Goal: Transaction & Acquisition: Purchase product/service

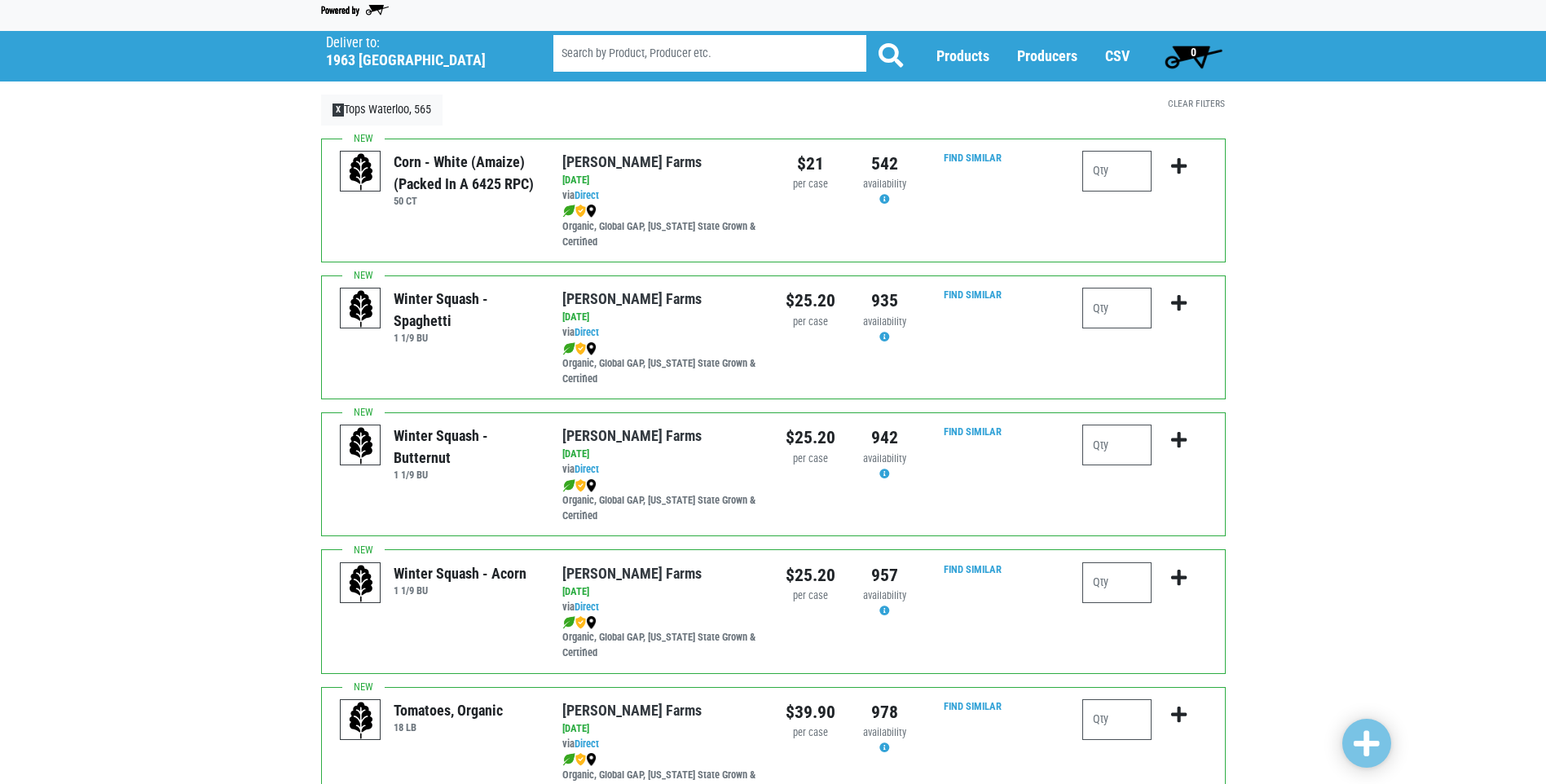
scroll to position [163, 0]
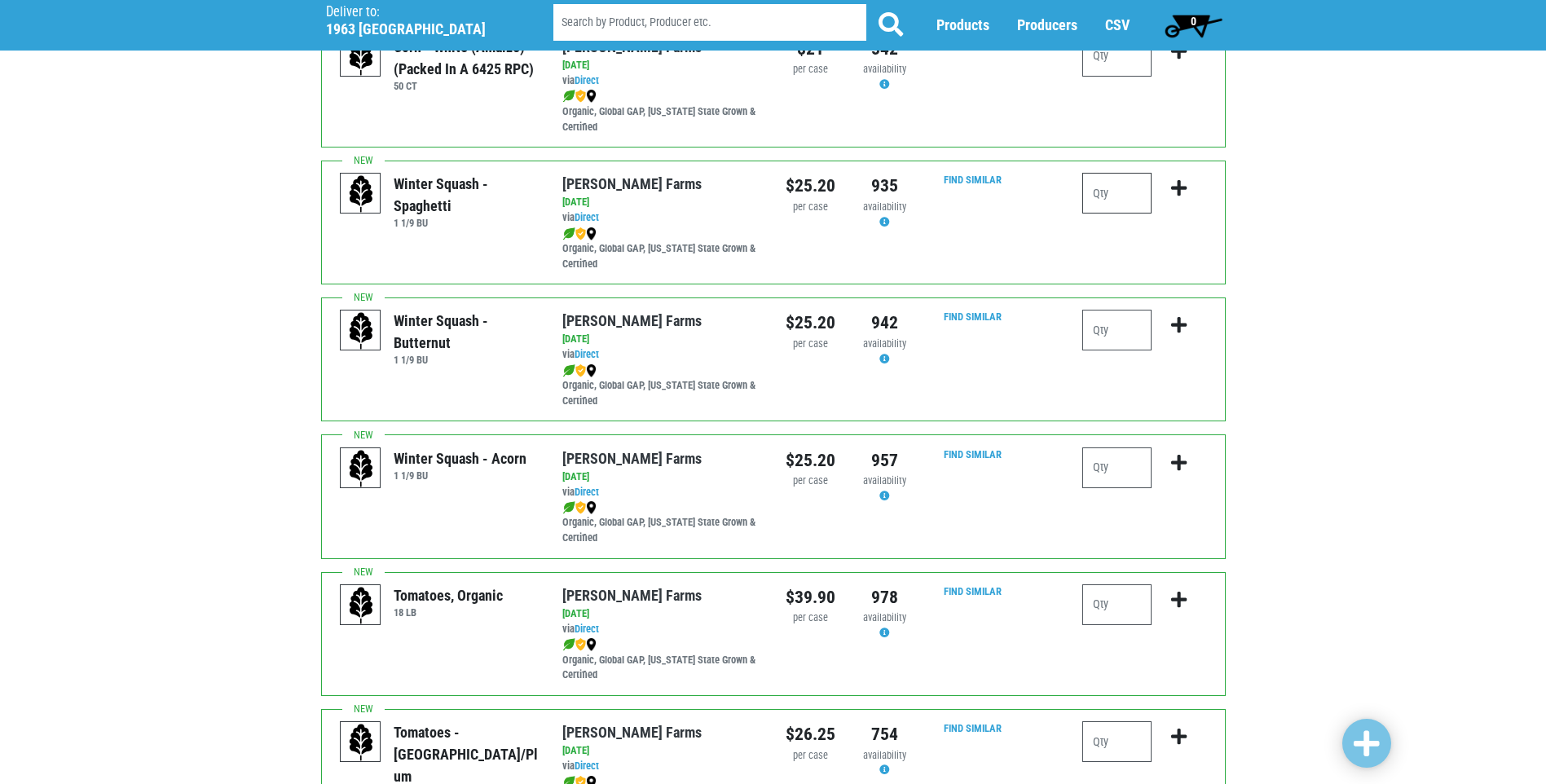
click at [1131, 198] on input "number" at bounding box center [1117, 193] width 69 height 40
type input "1"
click at [1177, 188] on icon "submit" at bounding box center [1179, 188] width 15 height 18
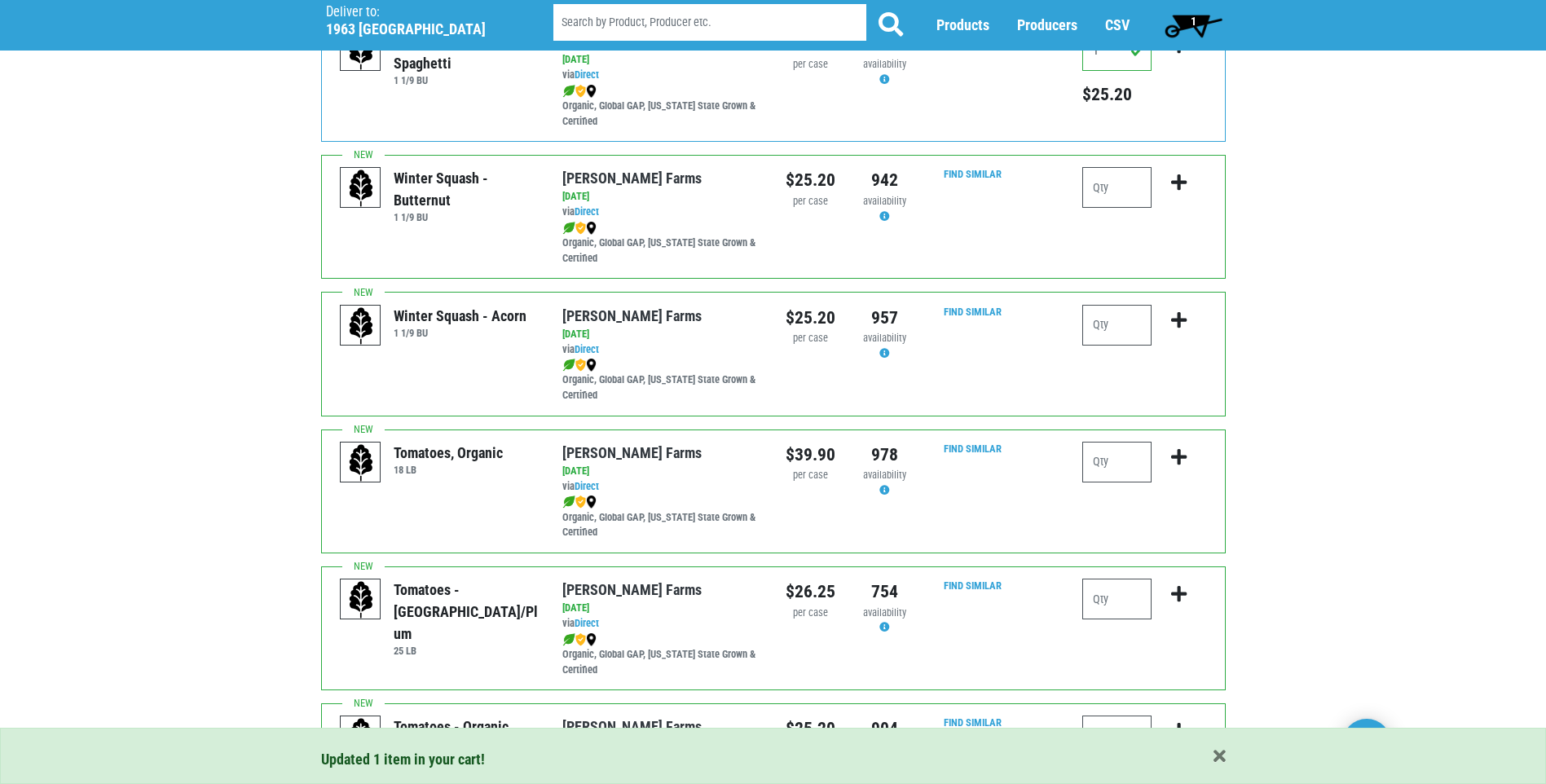
scroll to position [326, 0]
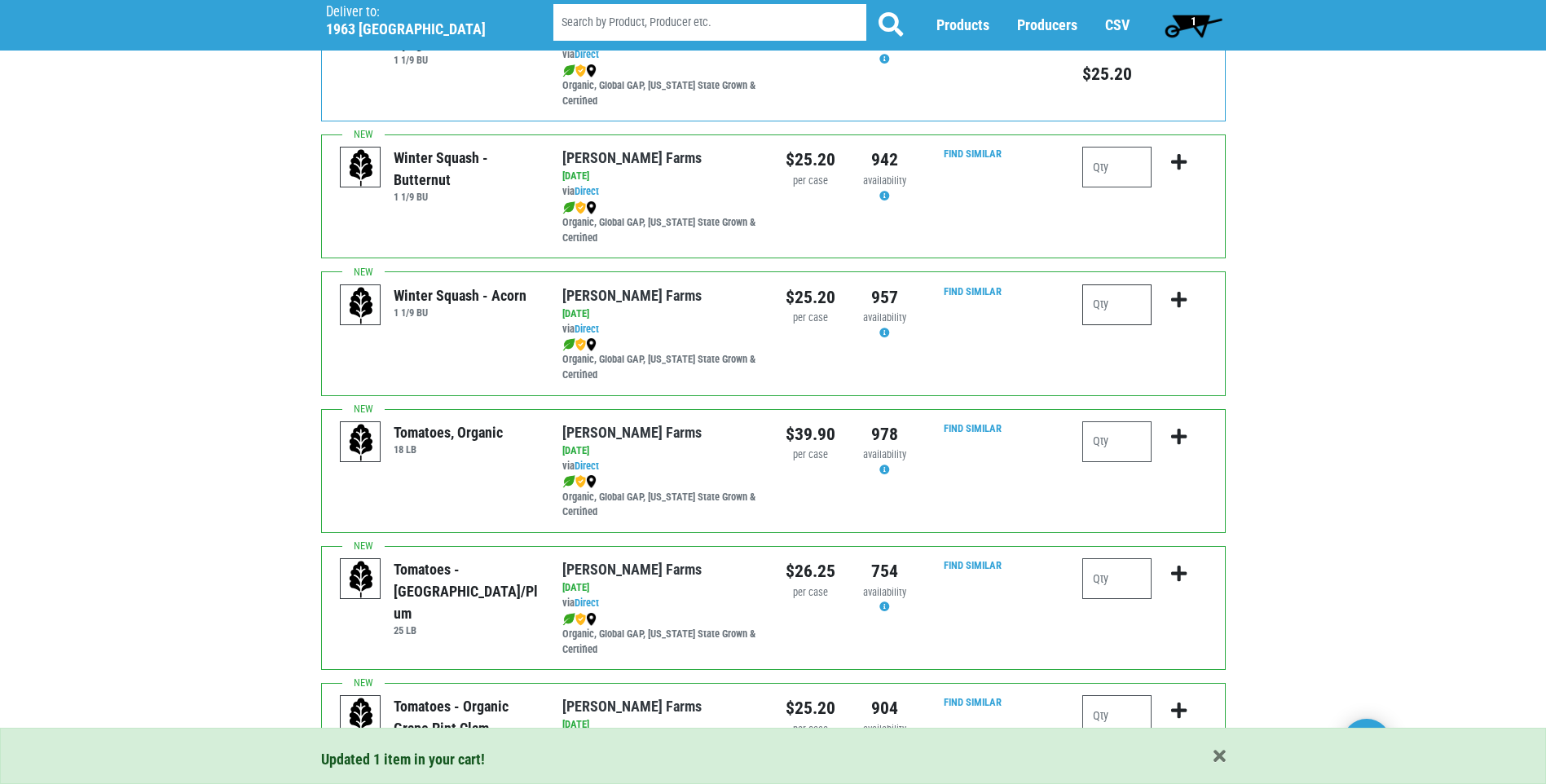
click at [1120, 306] on input "number" at bounding box center [1117, 304] width 69 height 40
type input "1"
click at [1185, 297] on icon "submit" at bounding box center [1179, 300] width 15 height 18
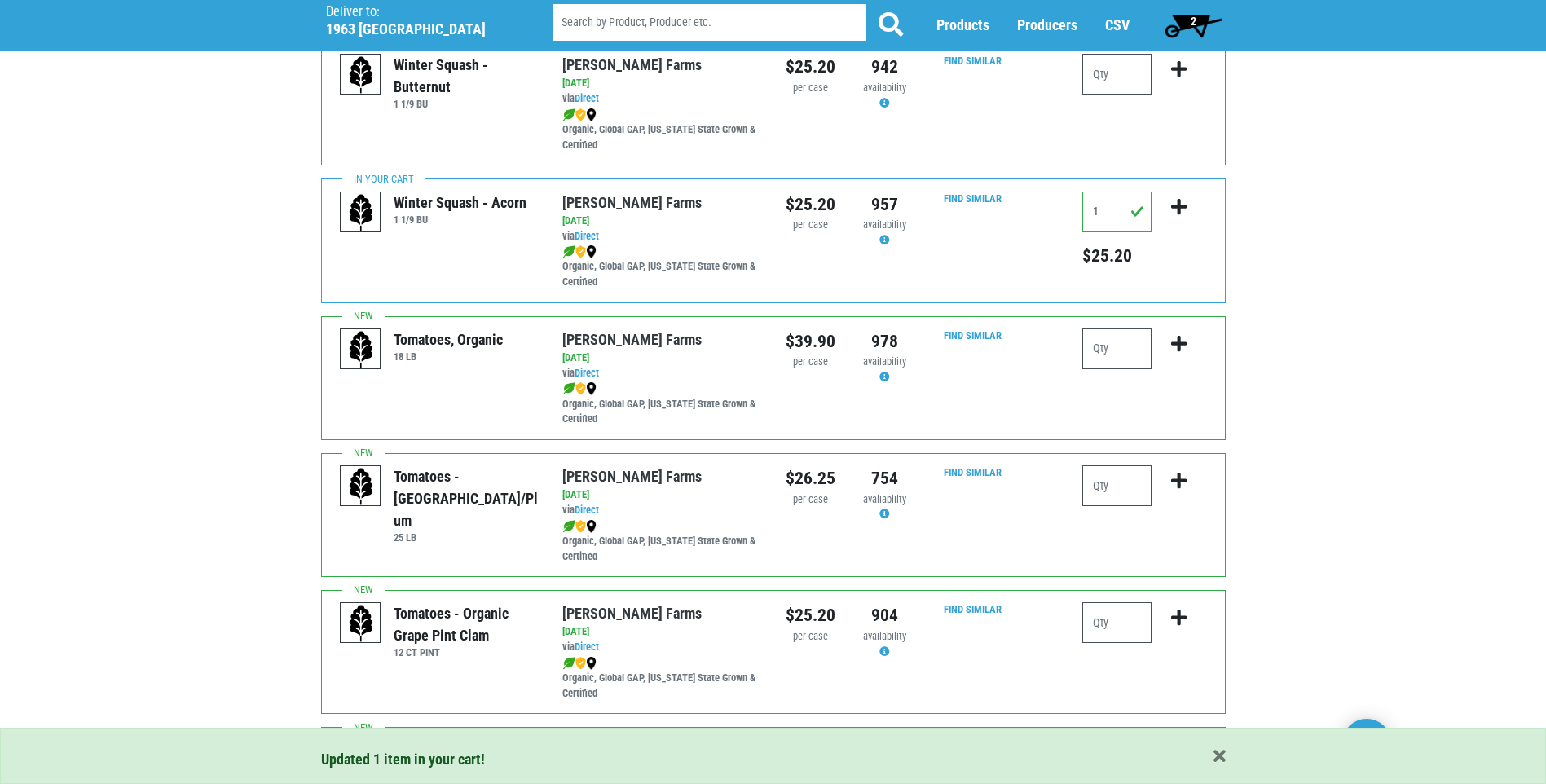
scroll to position [489, 0]
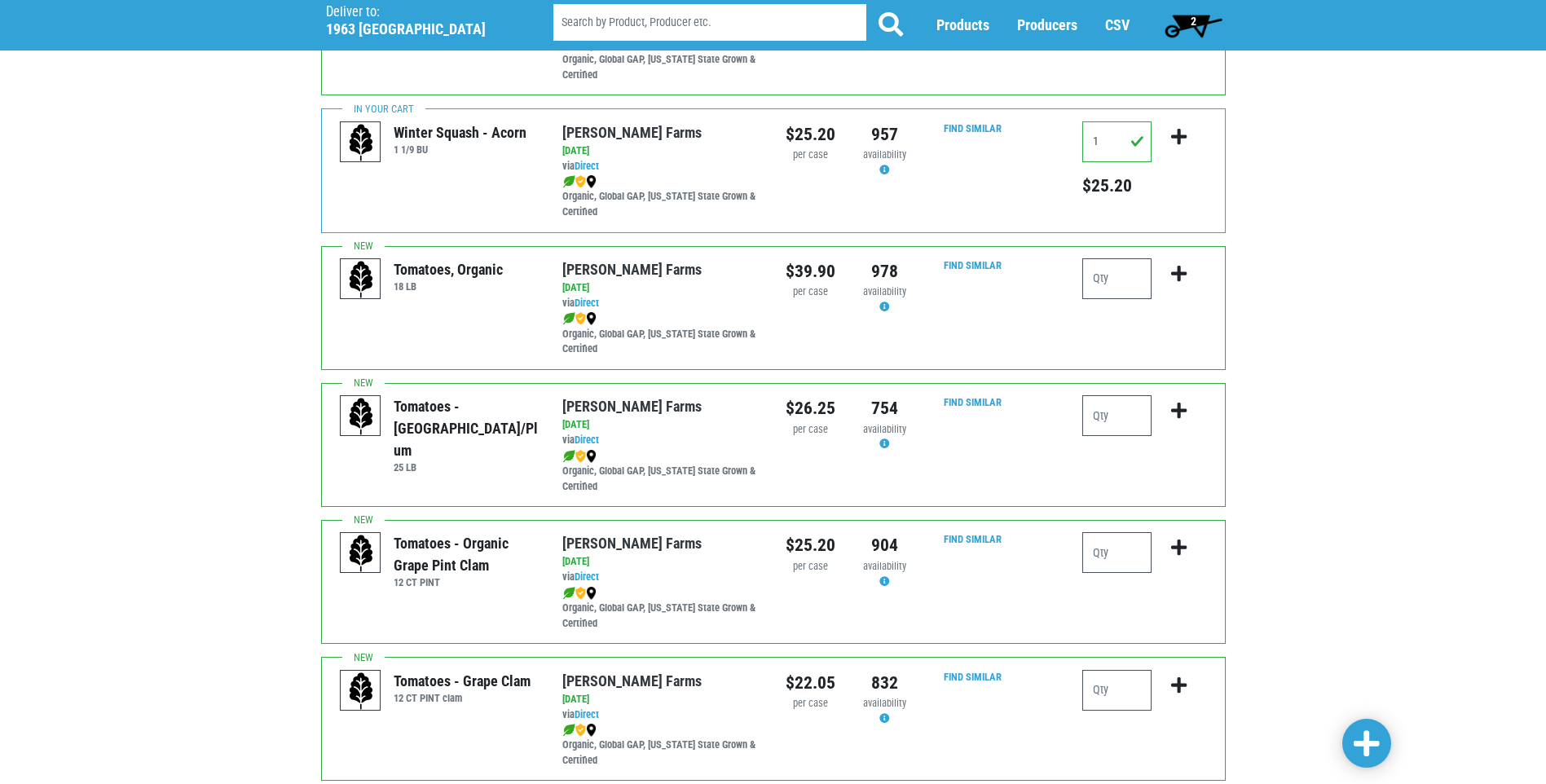
drag, startPoint x: 419, startPoint y: 270, endPoint x: 462, endPoint y: 264, distance: 43.4
click at [462, 264] on div "Tomatoes, Organic" at bounding box center [448, 269] width 109 height 22
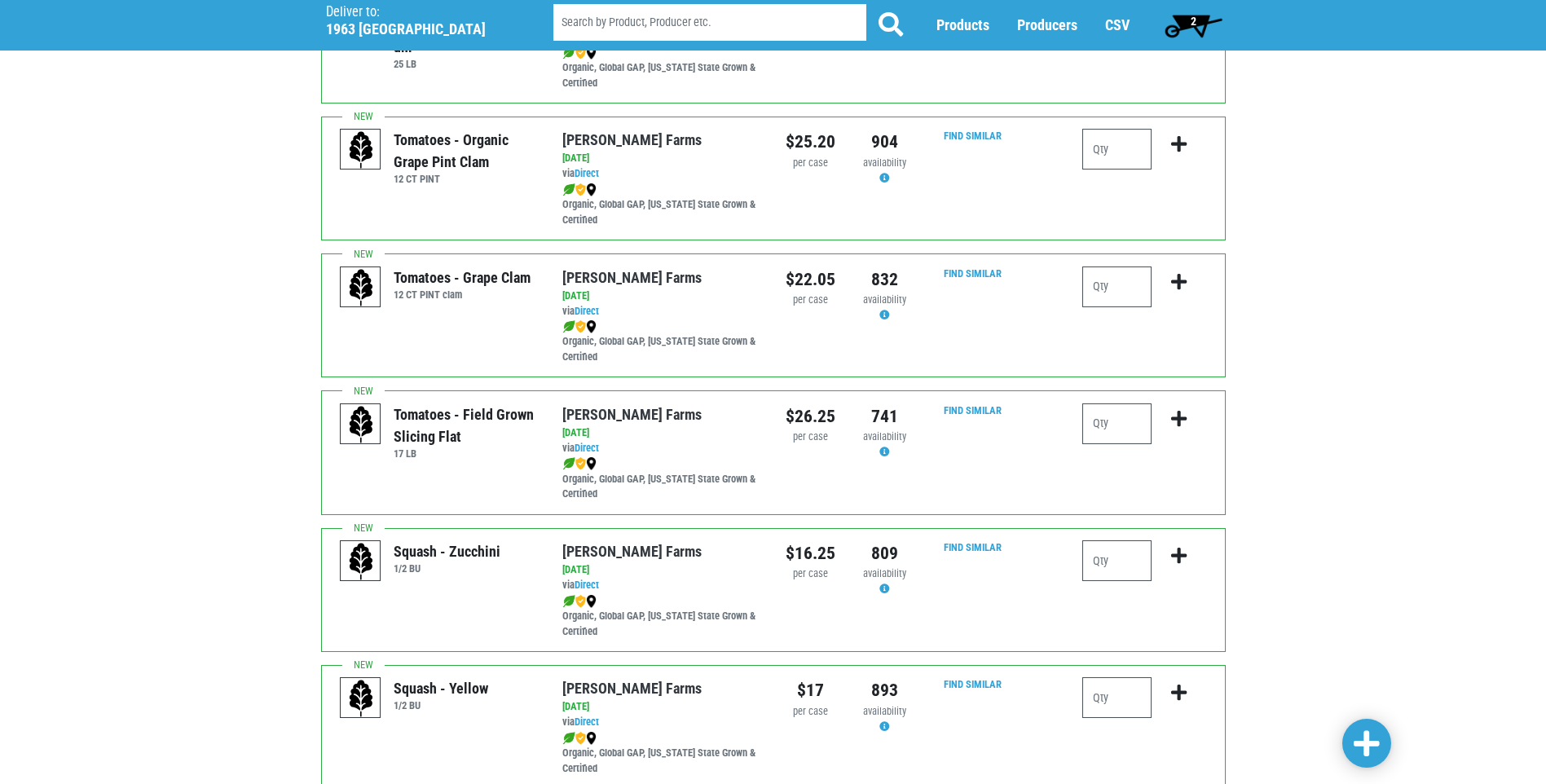
scroll to position [896, 0]
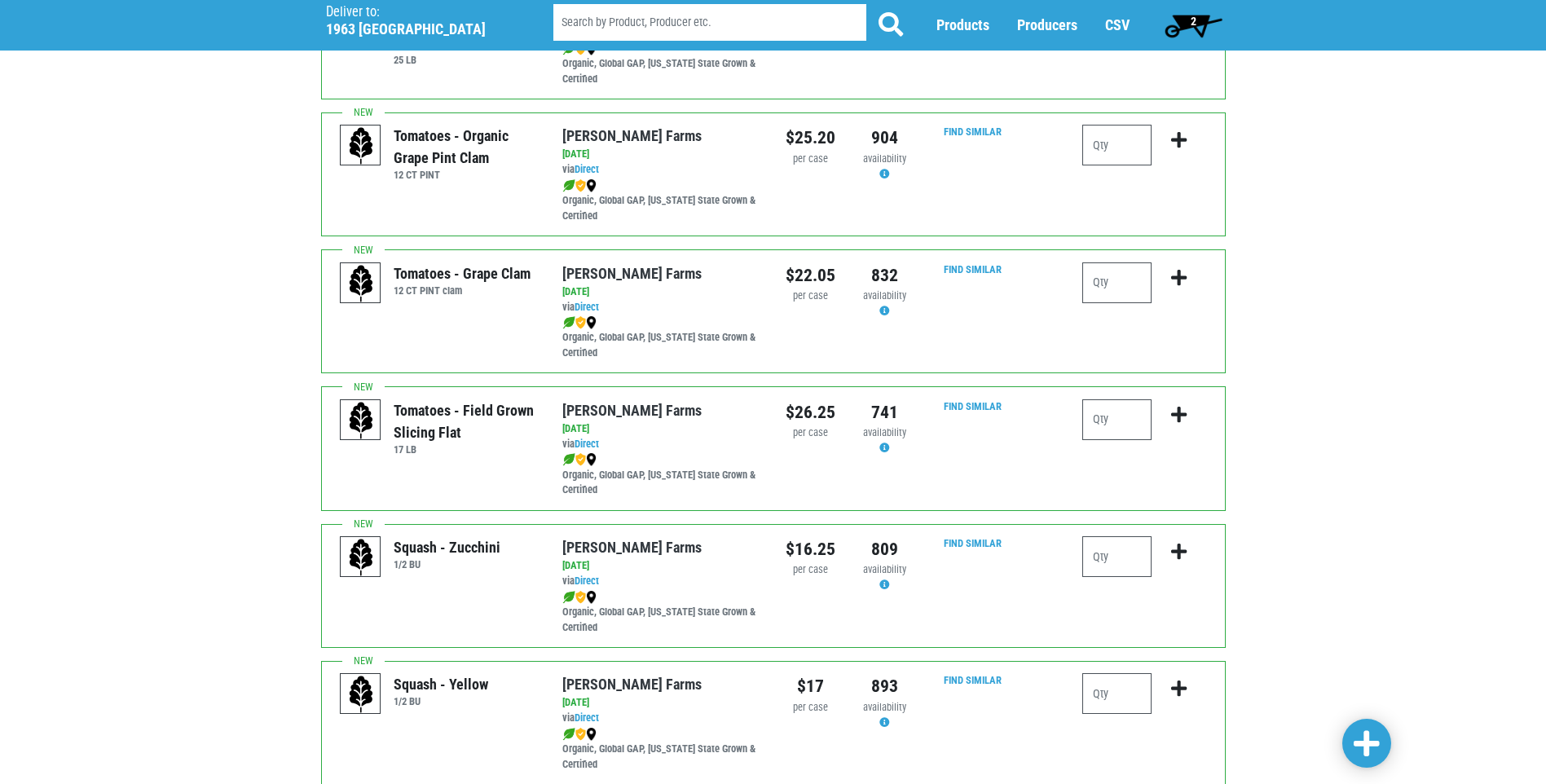
drag, startPoint x: 473, startPoint y: 277, endPoint x: 515, endPoint y: 270, distance: 42.6
click at [515, 270] on div "Tomatoes - Grape Clam" at bounding box center [462, 273] width 137 height 22
drag, startPoint x: 455, startPoint y: 415, endPoint x: 491, endPoint y: 411, distance: 36.2
click at [491, 411] on div "Tomatoes - Field Grown Slicing Flat" at bounding box center [465, 421] width 144 height 44
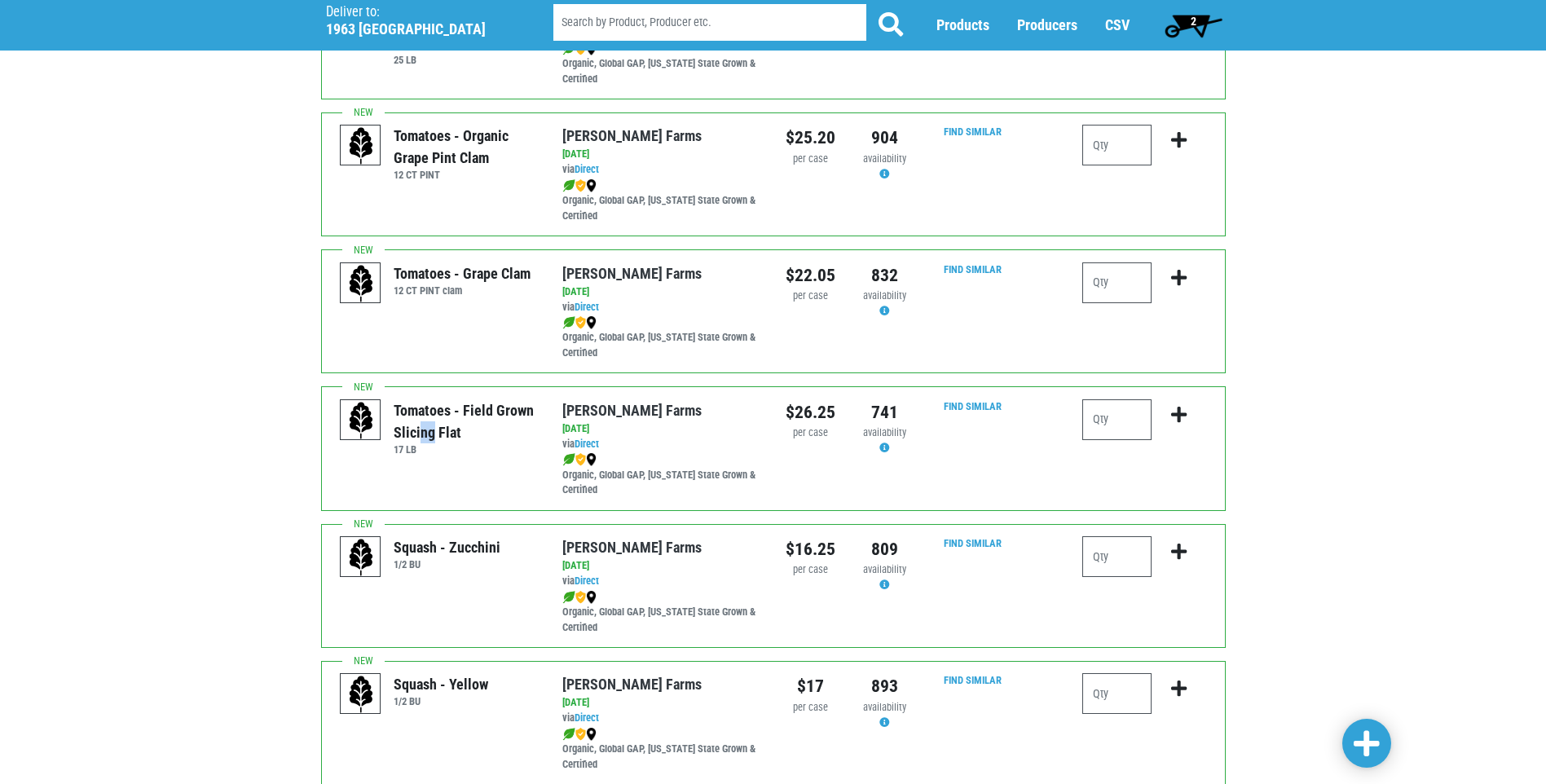
drag, startPoint x: 491, startPoint y: 411, endPoint x: 512, endPoint y: 400, distance: 23.7
click at [512, 400] on div "Tomatoes - Field Grown Slicing Flat" at bounding box center [465, 421] width 144 height 44
click at [1113, 425] on input "number" at bounding box center [1117, 419] width 69 height 40
type input "1"
click at [1183, 418] on icon "submit" at bounding box center [1179, 415] width 15 height 18
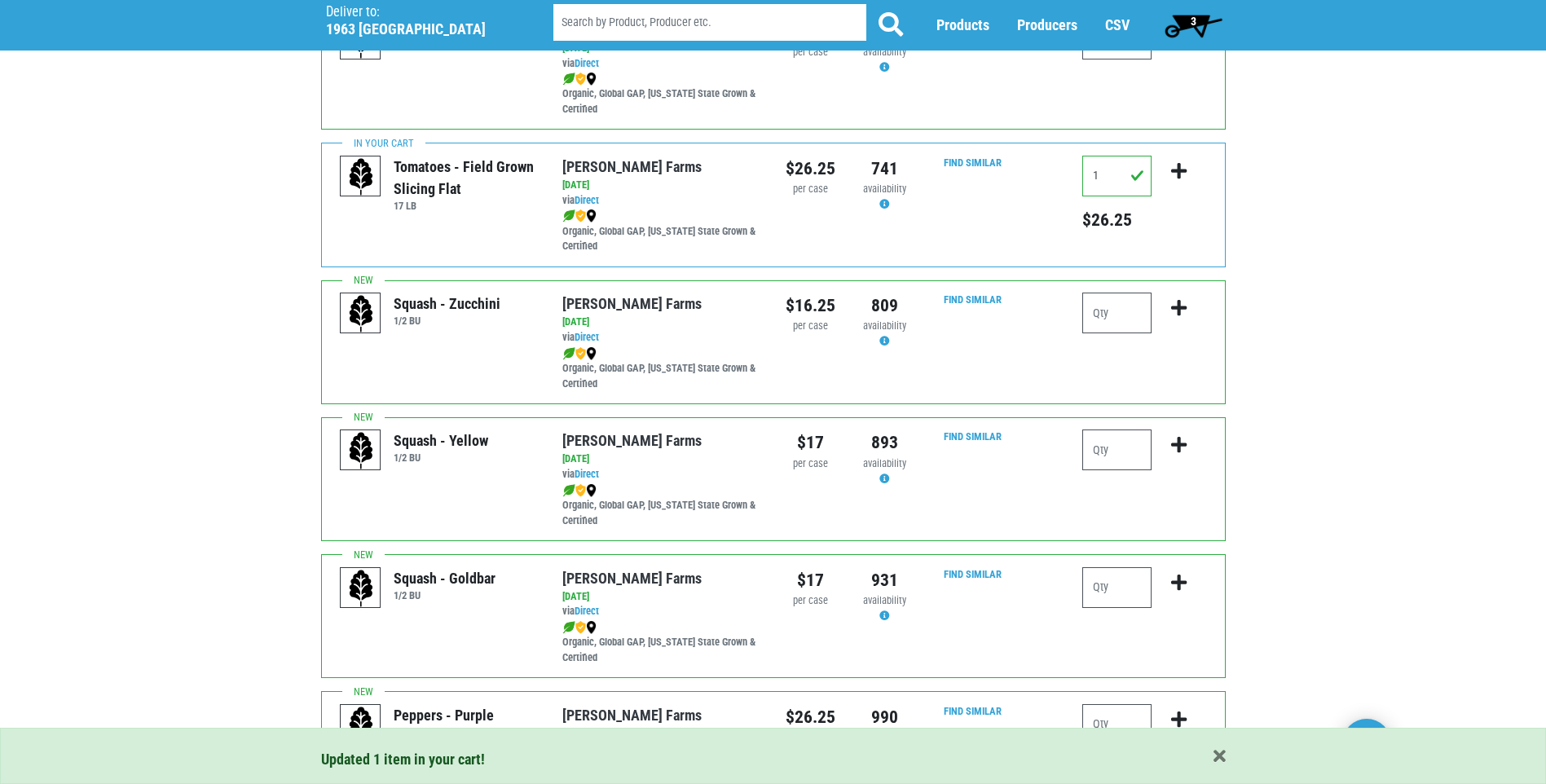
scroll to position [1141, 0]
click at [1120, 448] on input "number" at bounding box center [1117, 448] width 69 height 40
click at [1124, 448] on input "number" at bounding box center [1117, 448] width 69 height 40
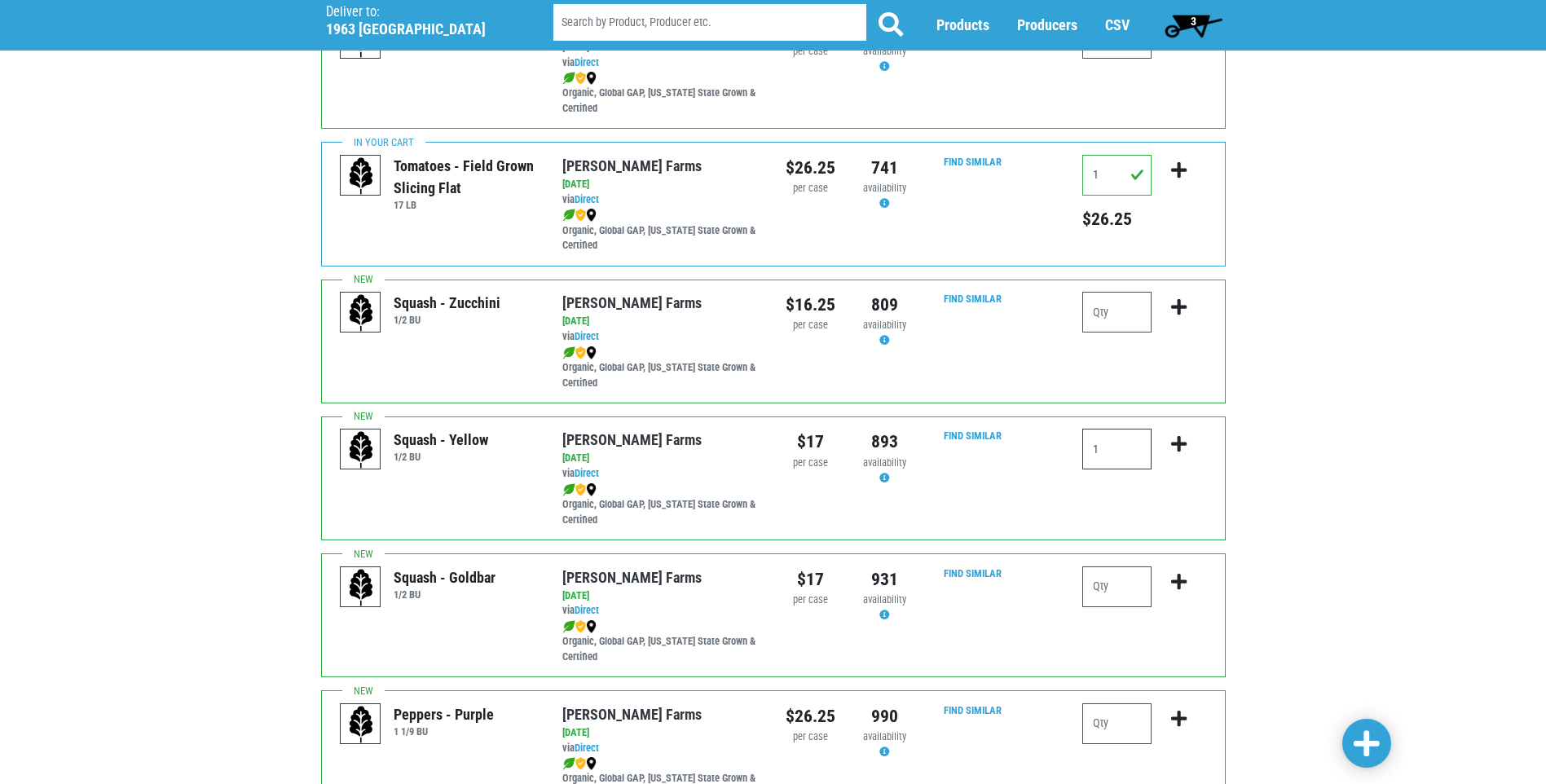
type input "1"
click at [1179, 444] on icon "submit" at bounding box center [1179, 444] width 15 height 18
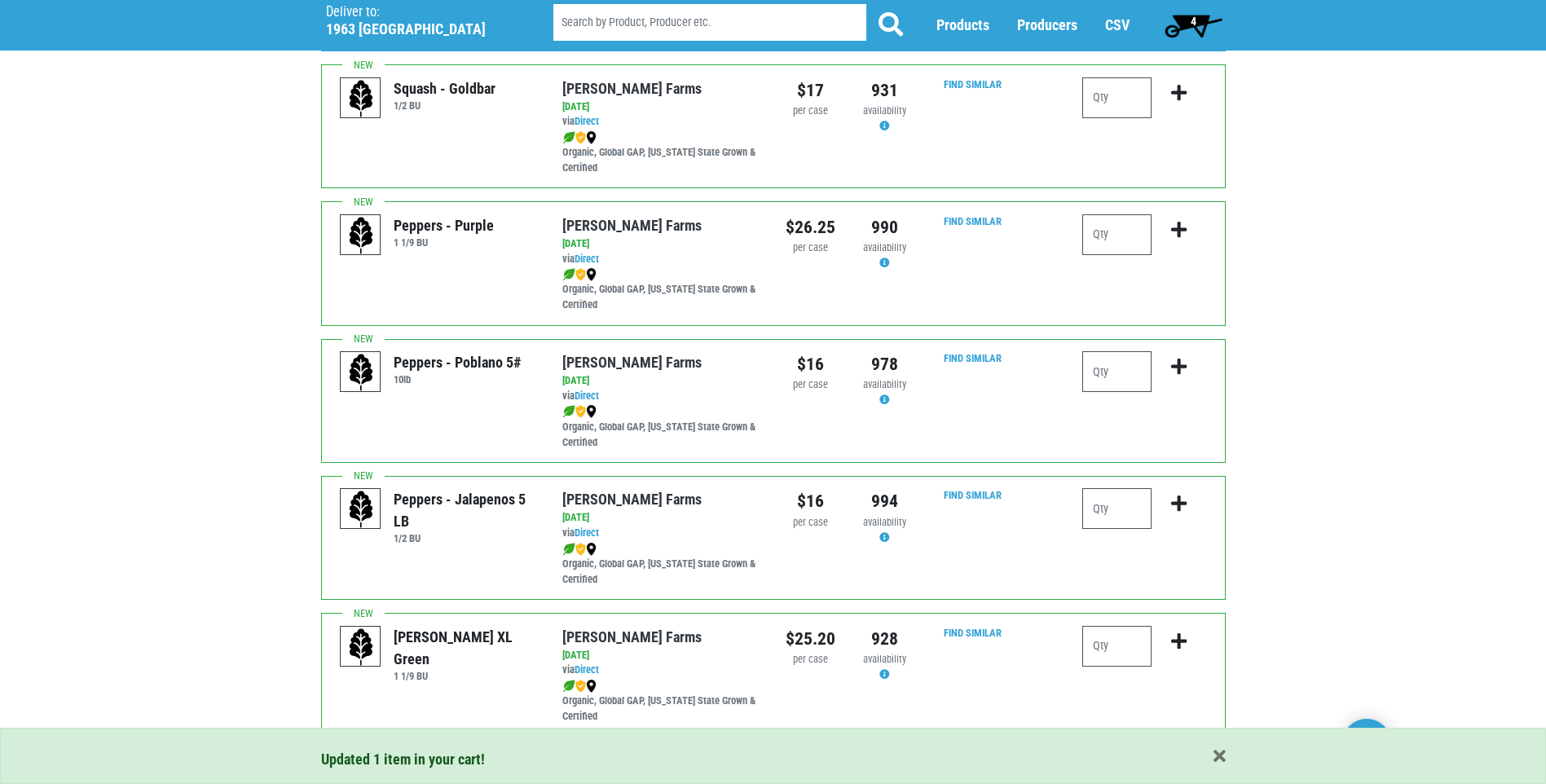
scroll to position [1711, 0]
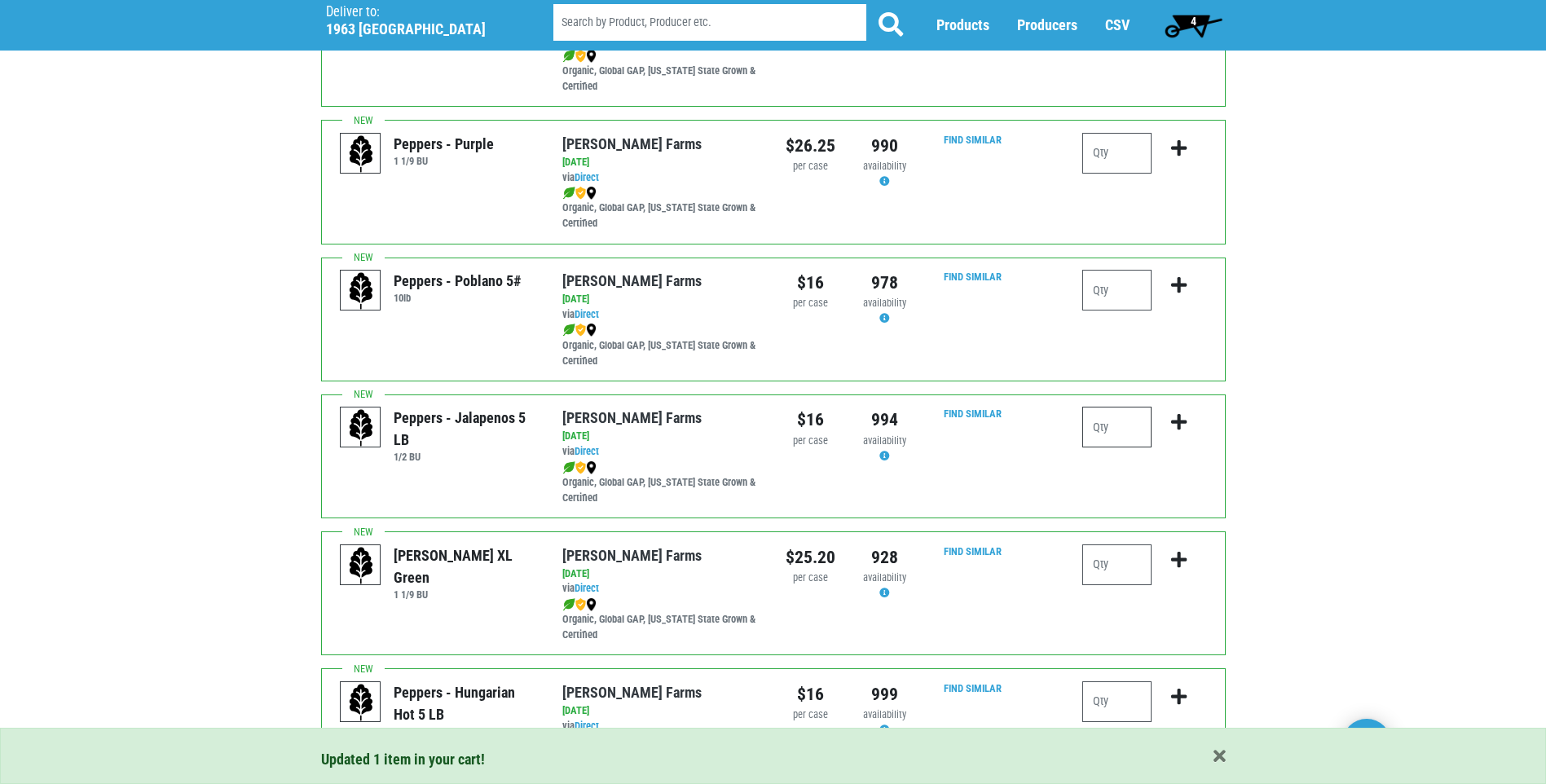
click at [1104, 436] on input "number" at bounding box center [1117, 426] width 69 height 40
type input "1"
click at [1180, 425] on icon "submit" at bounding box center [1179, 422] width 15 height 18
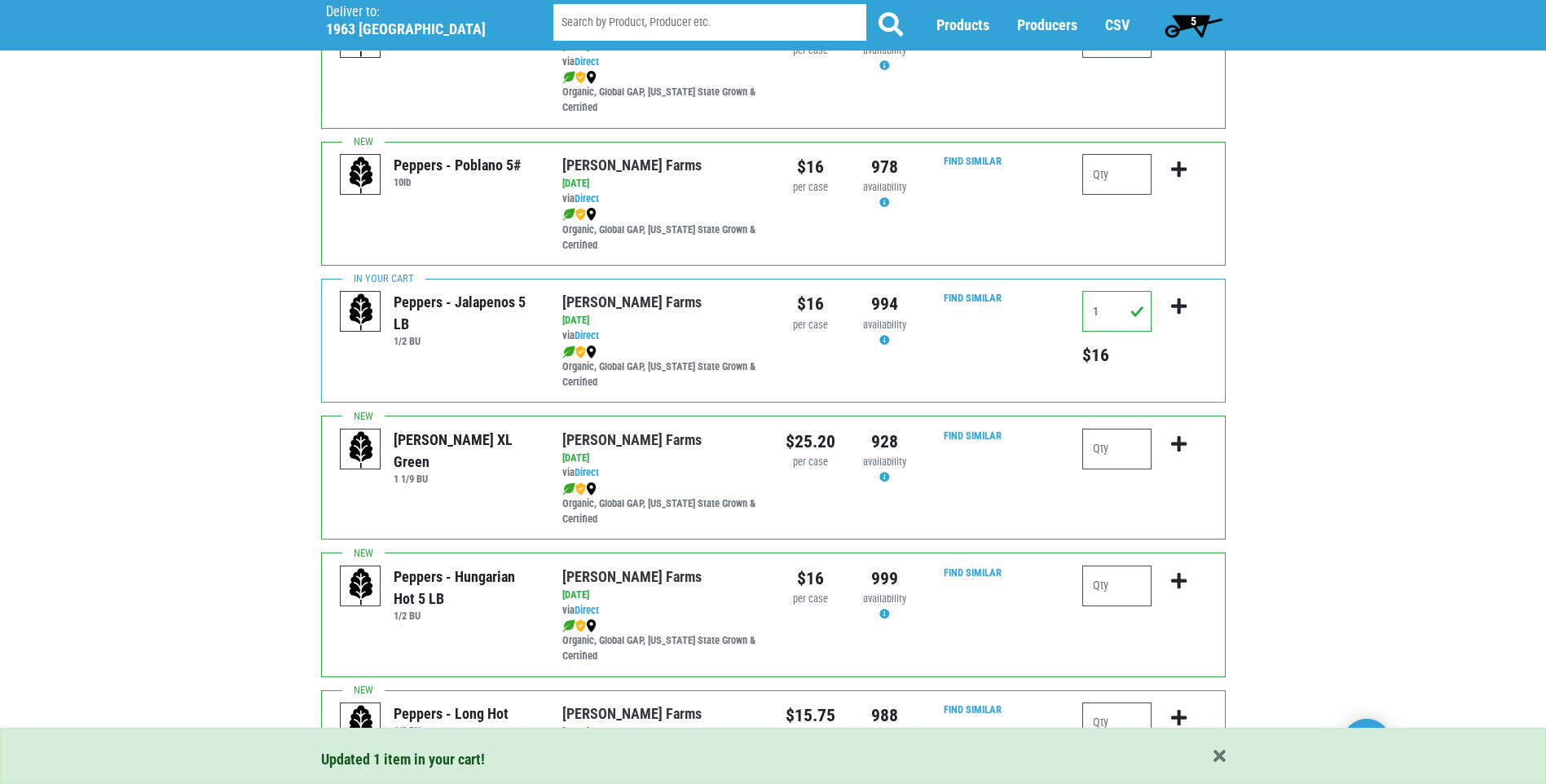
scroll to position [1874, 0]
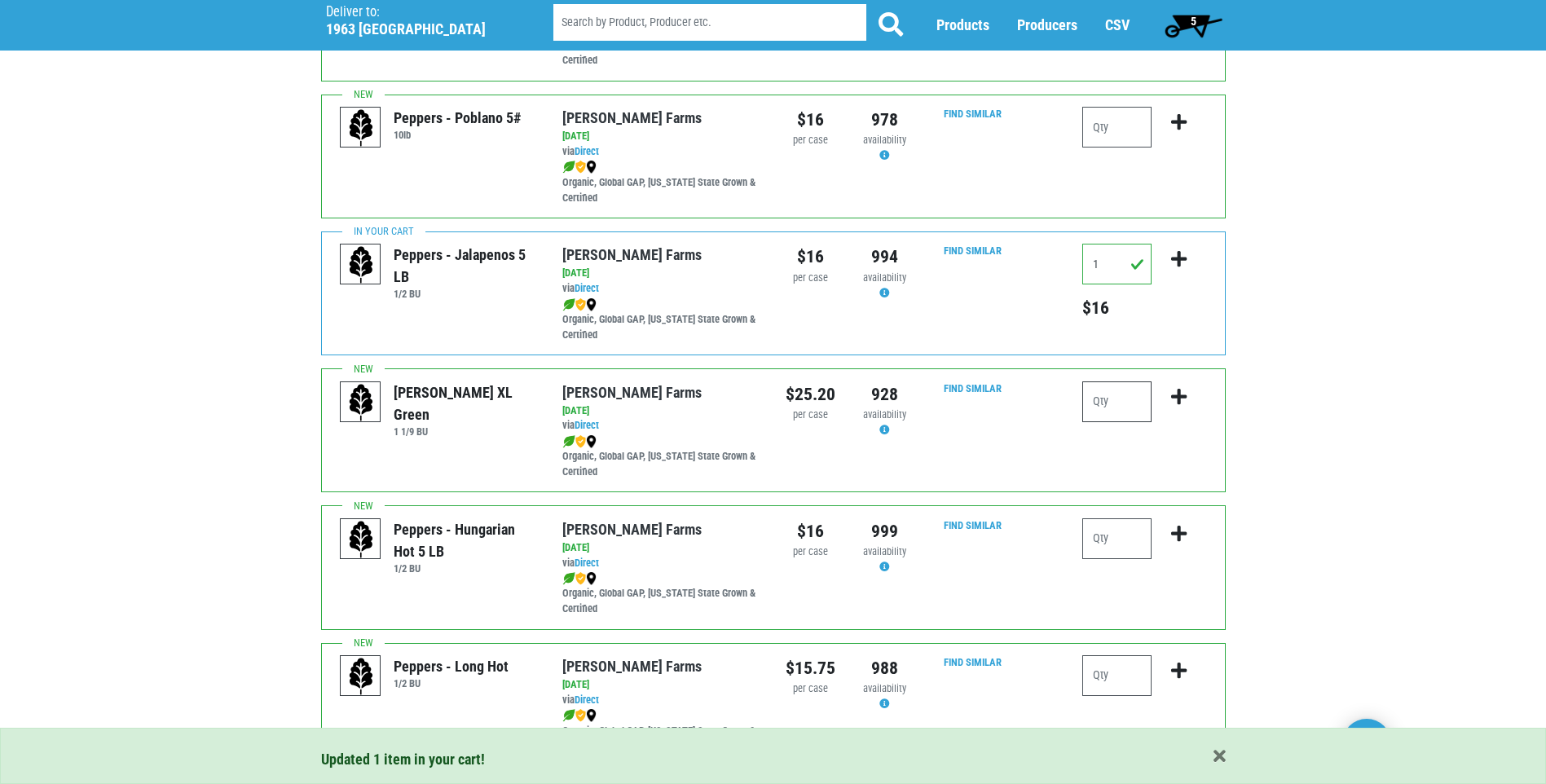
click at [1105, 404] on input "number" at bounding box center [1117, 401] width 69 height 40
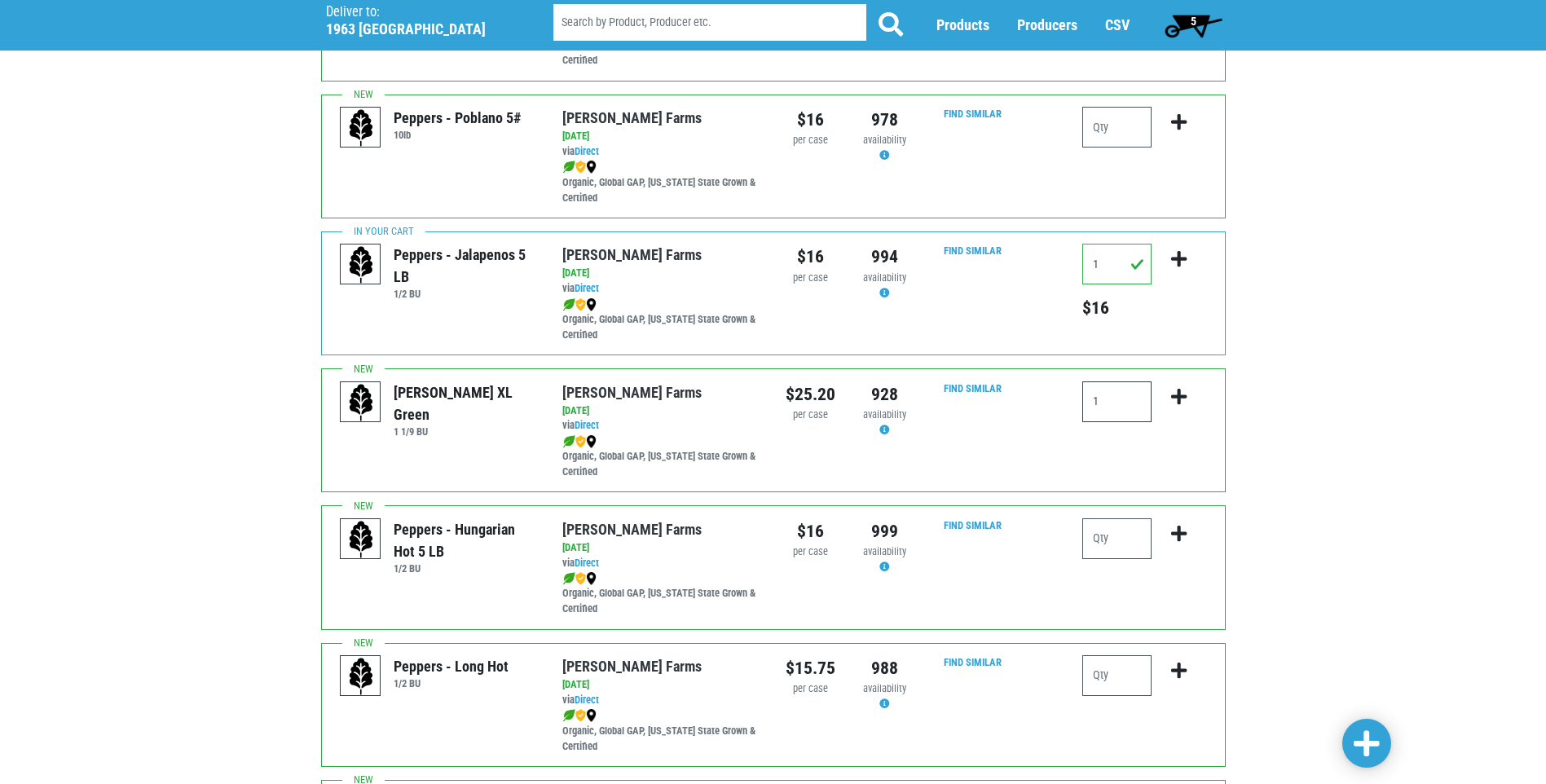
type input "1"
click at [1176, 395] on icon "submit" at bounding box center [1179, 397] width 15 height 18
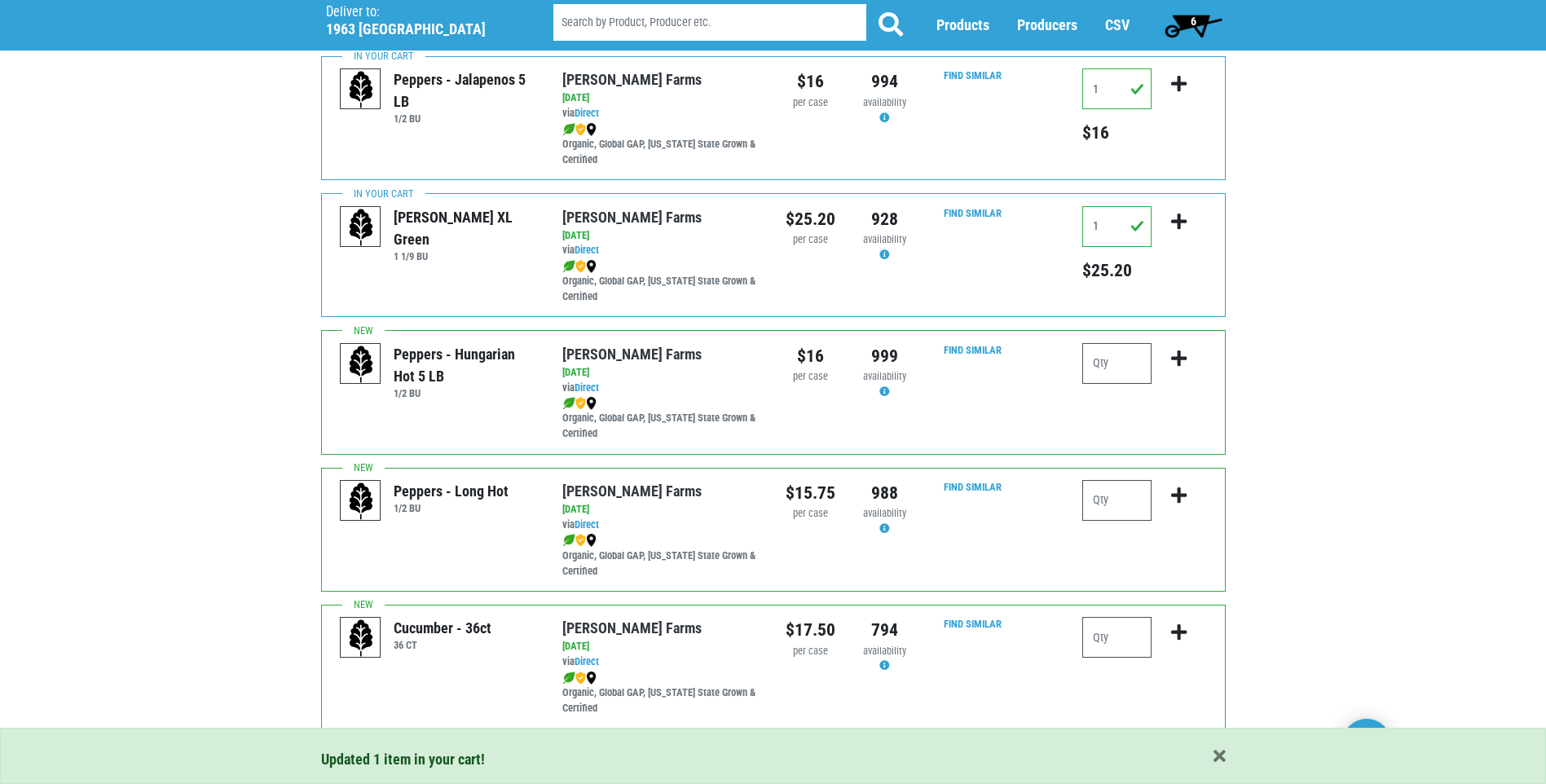
scroll to position [2119, 0]
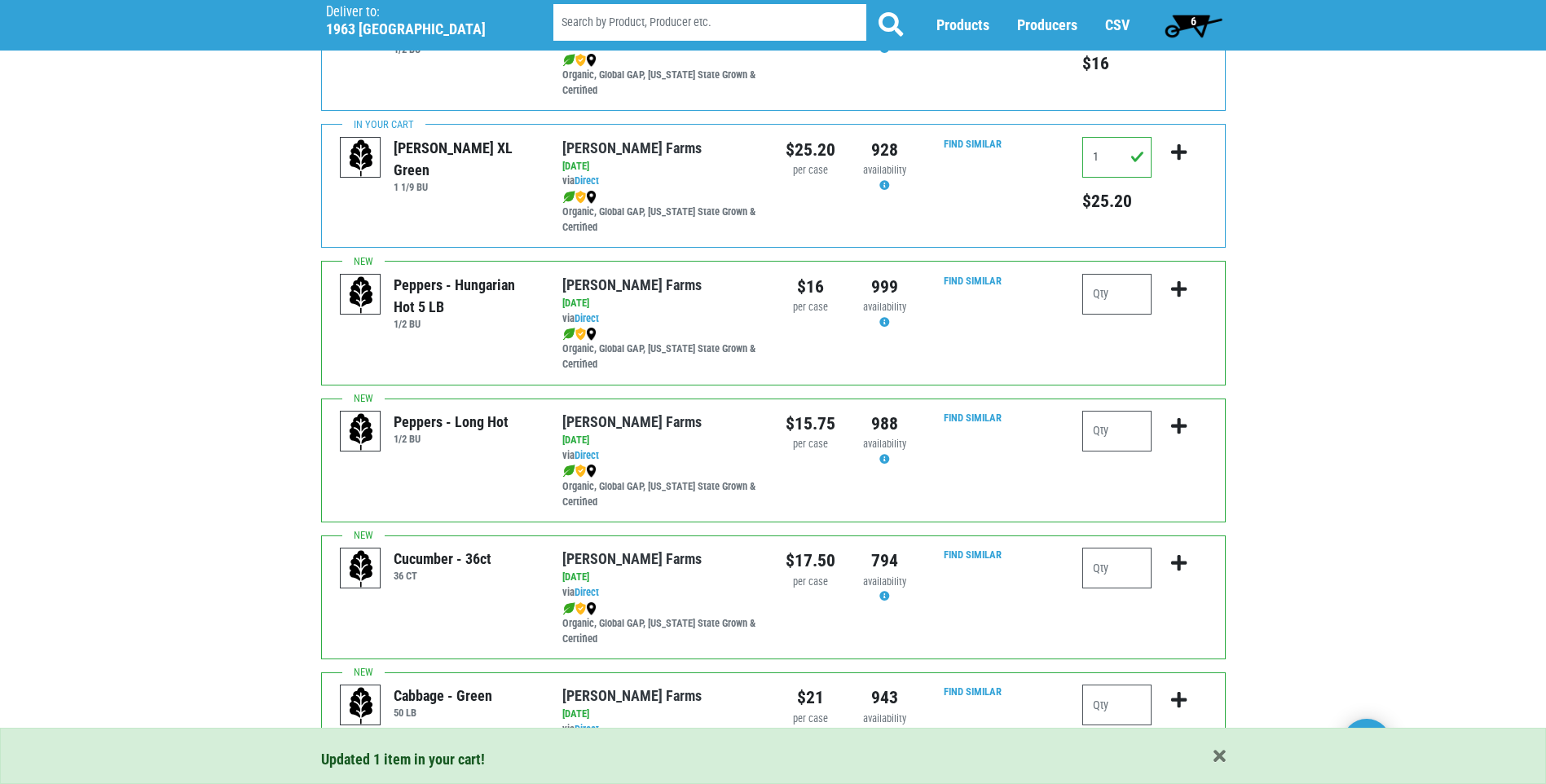
drag, startPoint x: 455, startPoint y: 425, endPoint x: 511, endPoint y: 421, distance: 56.1
click at [511, 421] on div "Peppers - Long Hot 1/2 BU" at bounding box center [438, 430] width 198 height 40
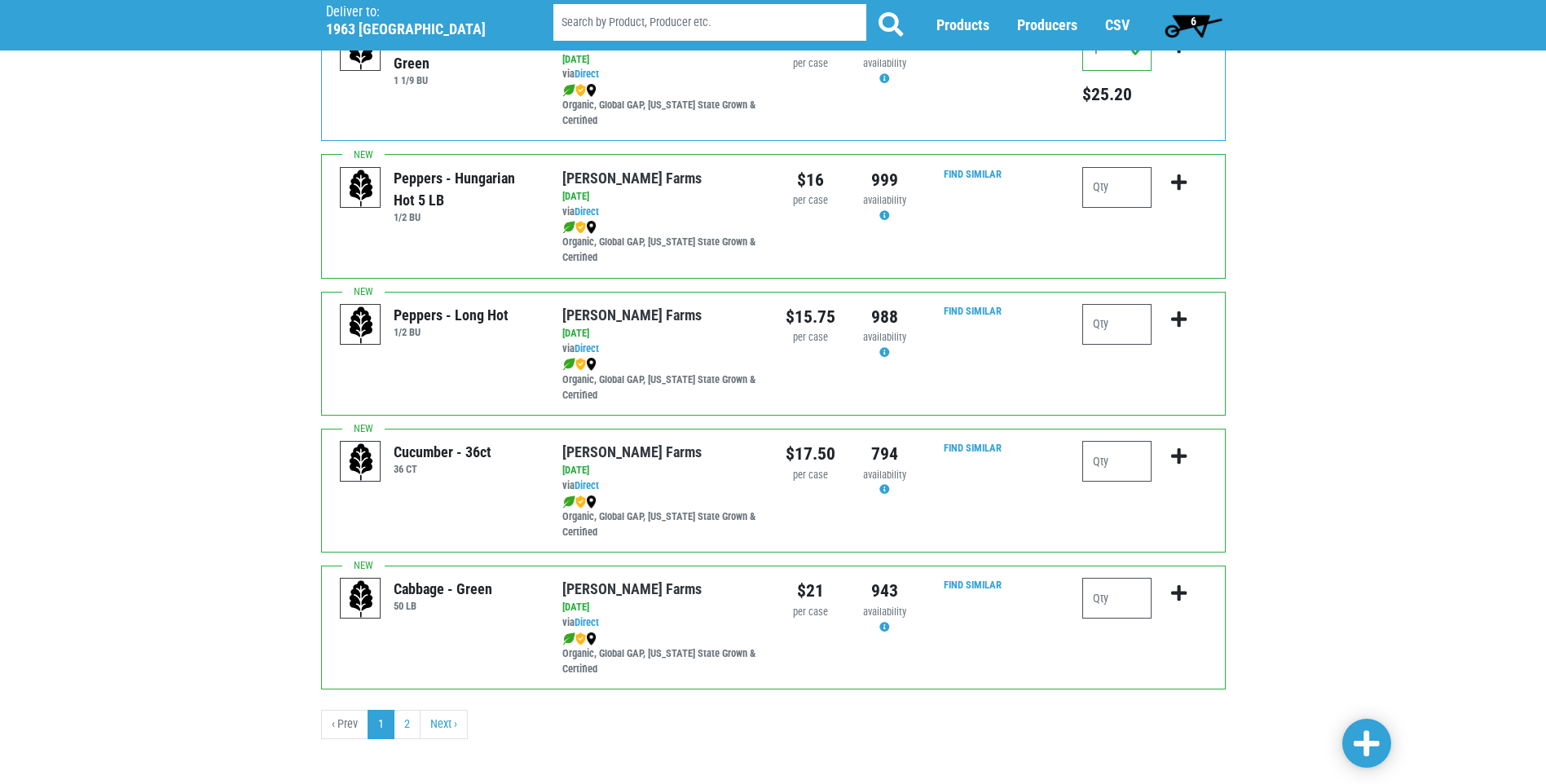
scroll to position [2235, 0]
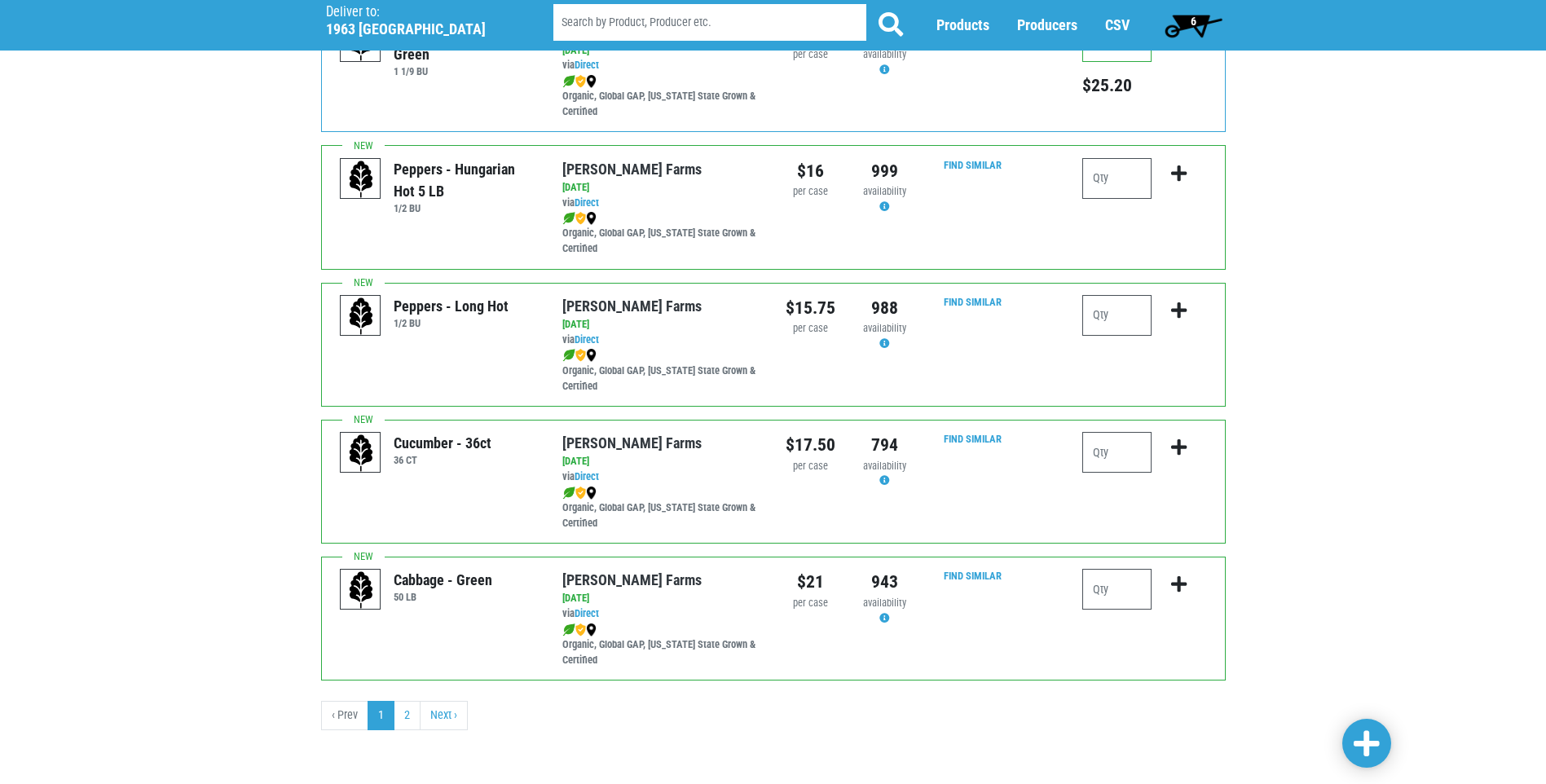
drag, startPoint x: 462, startPoint y: 446, endPoint x: 502, endPoint y: 446, distance: 40.0
click at [502, 446] on div "Cucumber - 36ct 36 CT" at bounding box center [438, 452] width 198 height 40
click at [502, 445] on div "Cucumber - 36ct 36 CT" at bounding box center [438, 452] width 198 height 40
drag, startPoint x: 474, startPoint y: 442, endPoint x: 483, endPoint y: 442, distance: 9.0
click at [483, 442] on div "Cucumber - 36ct" at bounding box center [442, 443] width 98 height 22
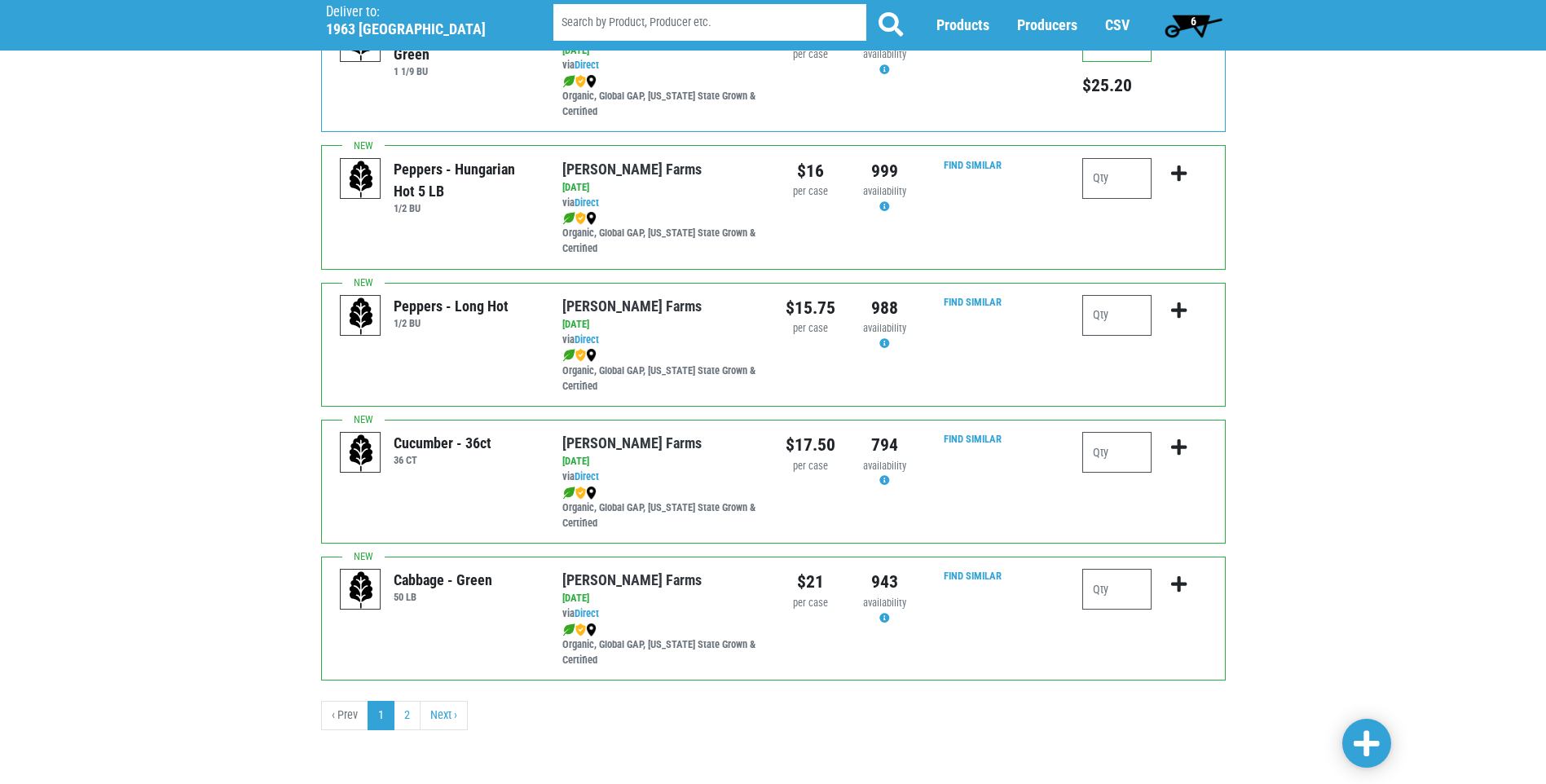
click at [485, 442] on div "Cucumber - 36ct" at bounding box center [442, 443] width 98 height 22
drag, startPoint x: 491, startPoint y: 439, endPoint x: 500, endPoint y: 441, distance: 9.2
click at [500, 441] on div "Cucumber - 36ct 36 CT" at bounding box center [438, 452] width 198 height 40
click at [494, 443] on div "Cucumber - 36ct 36 CT" at bounding box center [438, 452] width 198 height 40
click at [1118, 579] on input "number" at bounding box center [1117, 589] width 69 height 40
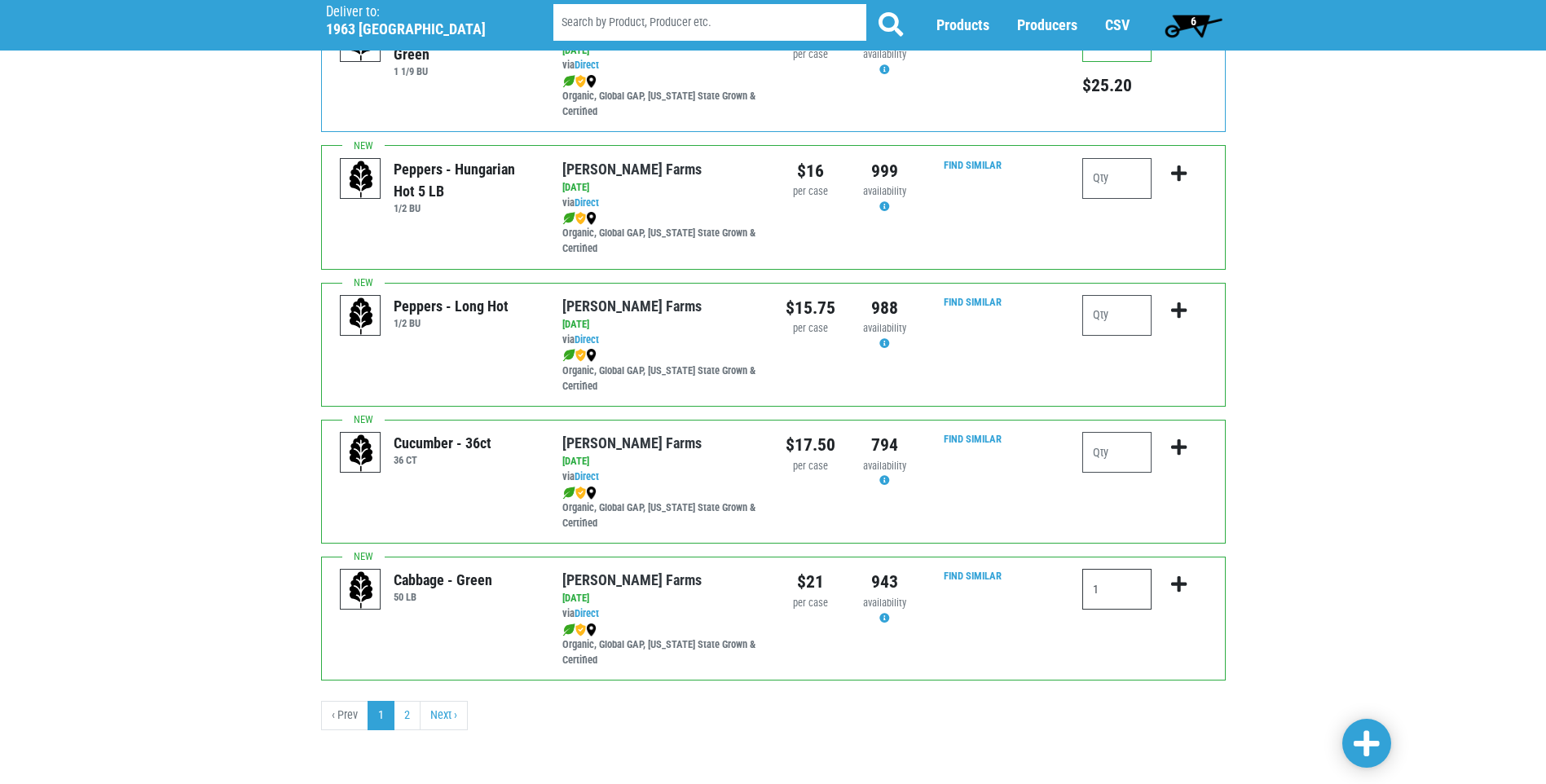
type input "1"
click at [1176, 584] on icon "submit" at bounding box center [1179, 584] width 15 height 18
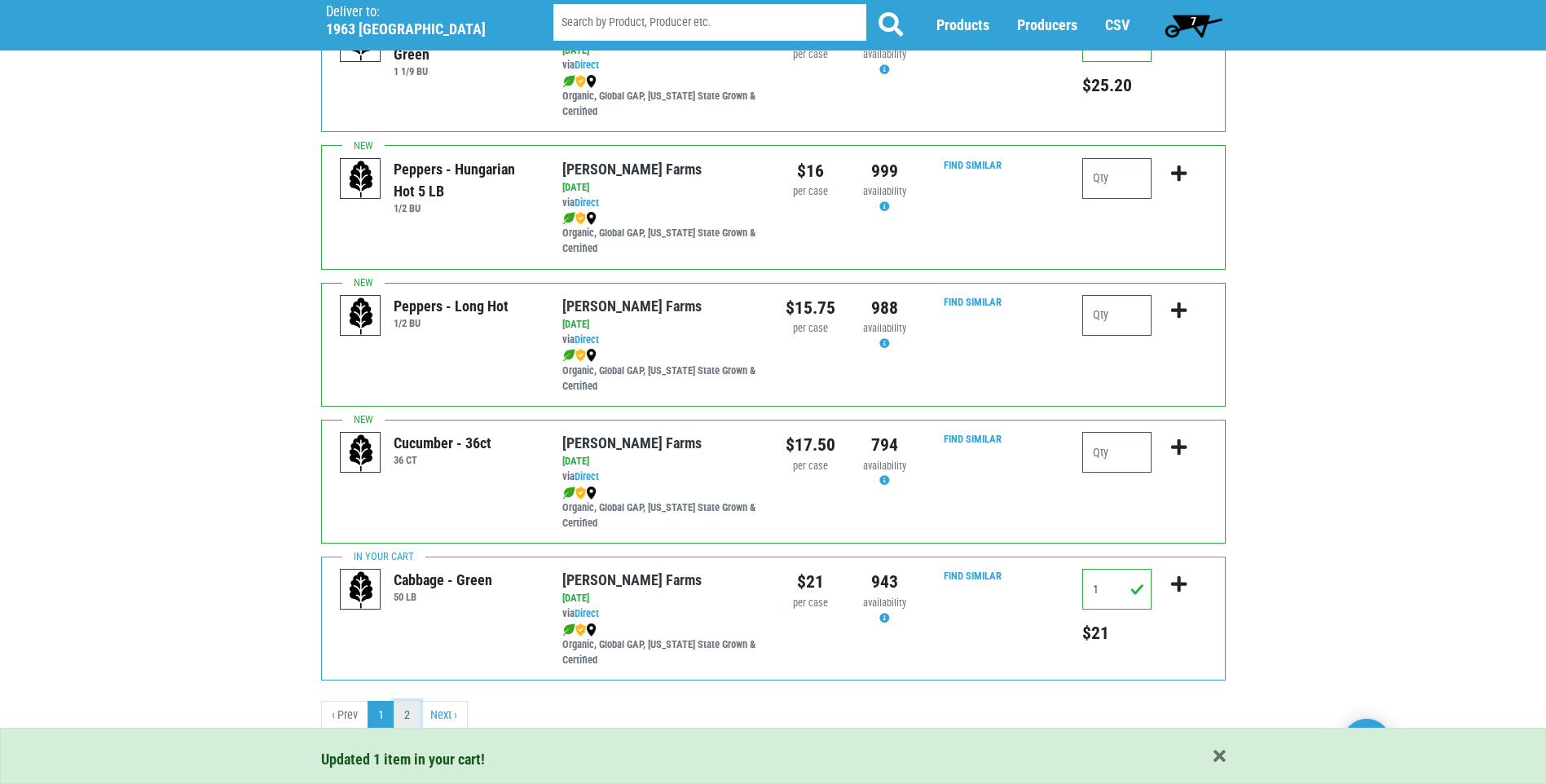
click at [411, 714] on link "2" at bounding box center [407, 715] width 27 height 30
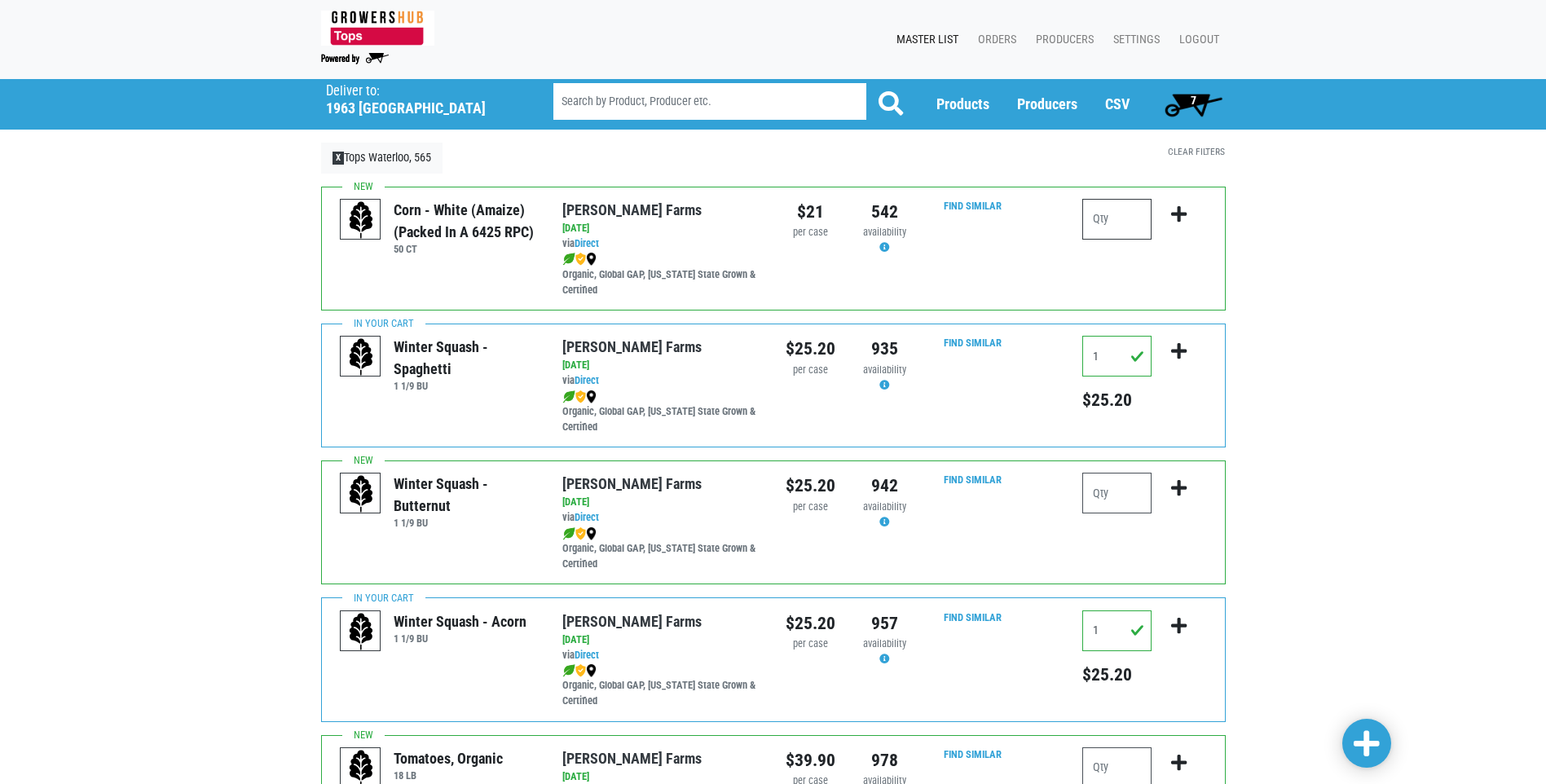
click at [1122, 221] on input "number" at bounding box center [1117, 219] width 69 height 40
type input "4"
click at [1182, 220] on icon "submit" at bounding box center [1179, 214] width 15 height 18
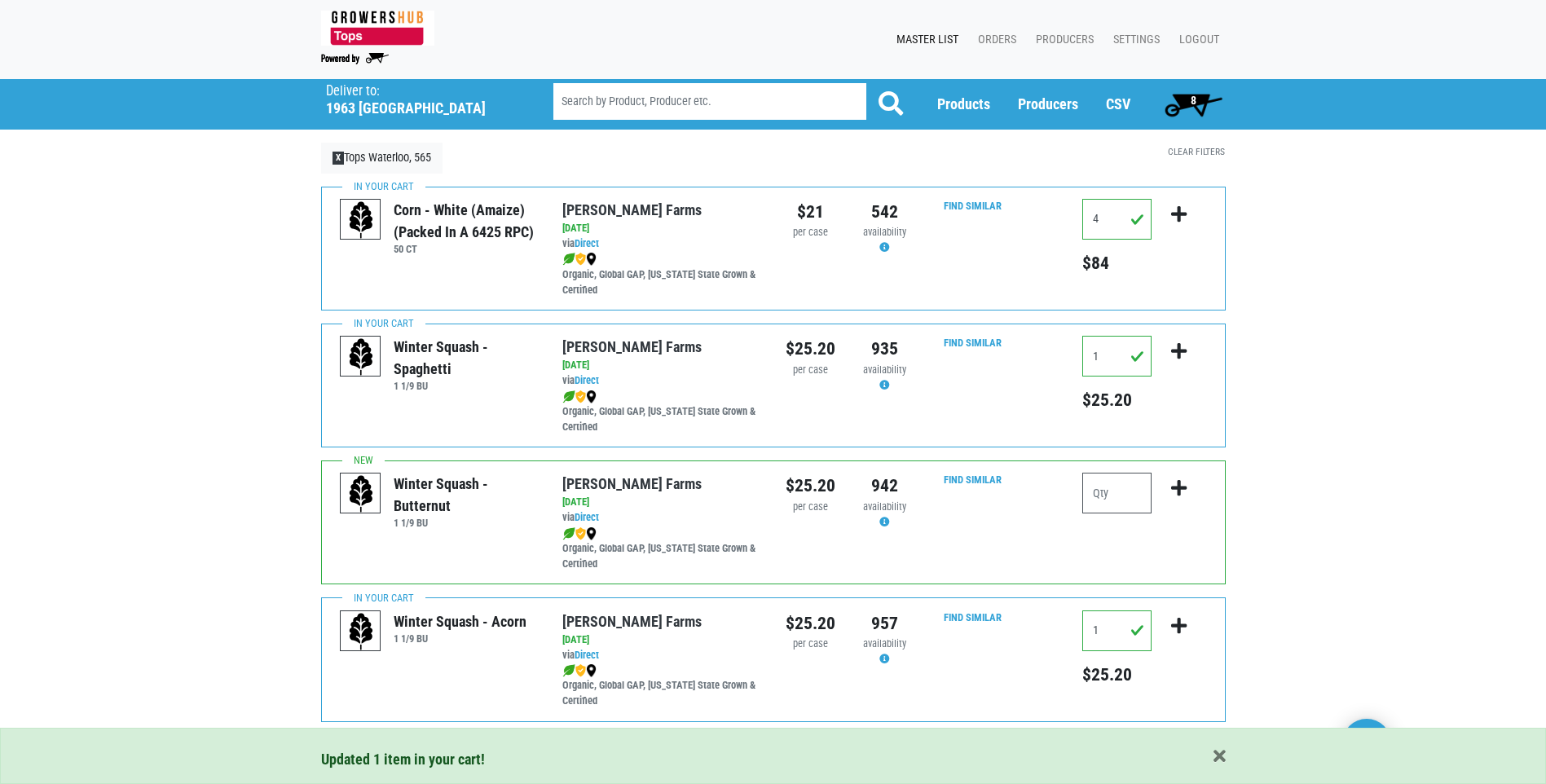
click at [1203, 110] on span "8" at bounding box center [1194, 104] width 73 height 32
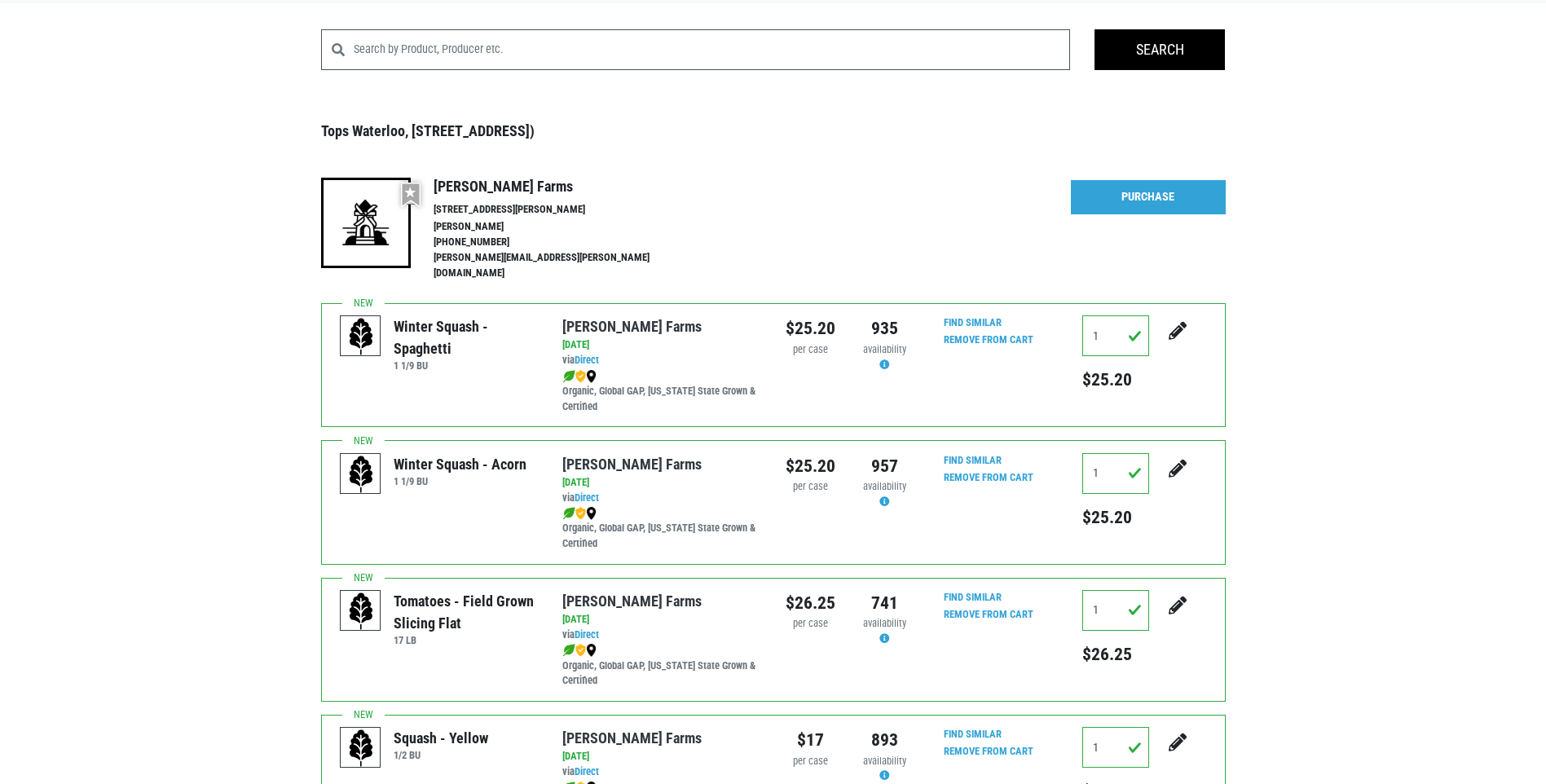
scroll to position [75, 0]
click at [1141, 200] on link "Purchase" at bounding box center [1148, 198] width 155 height 34
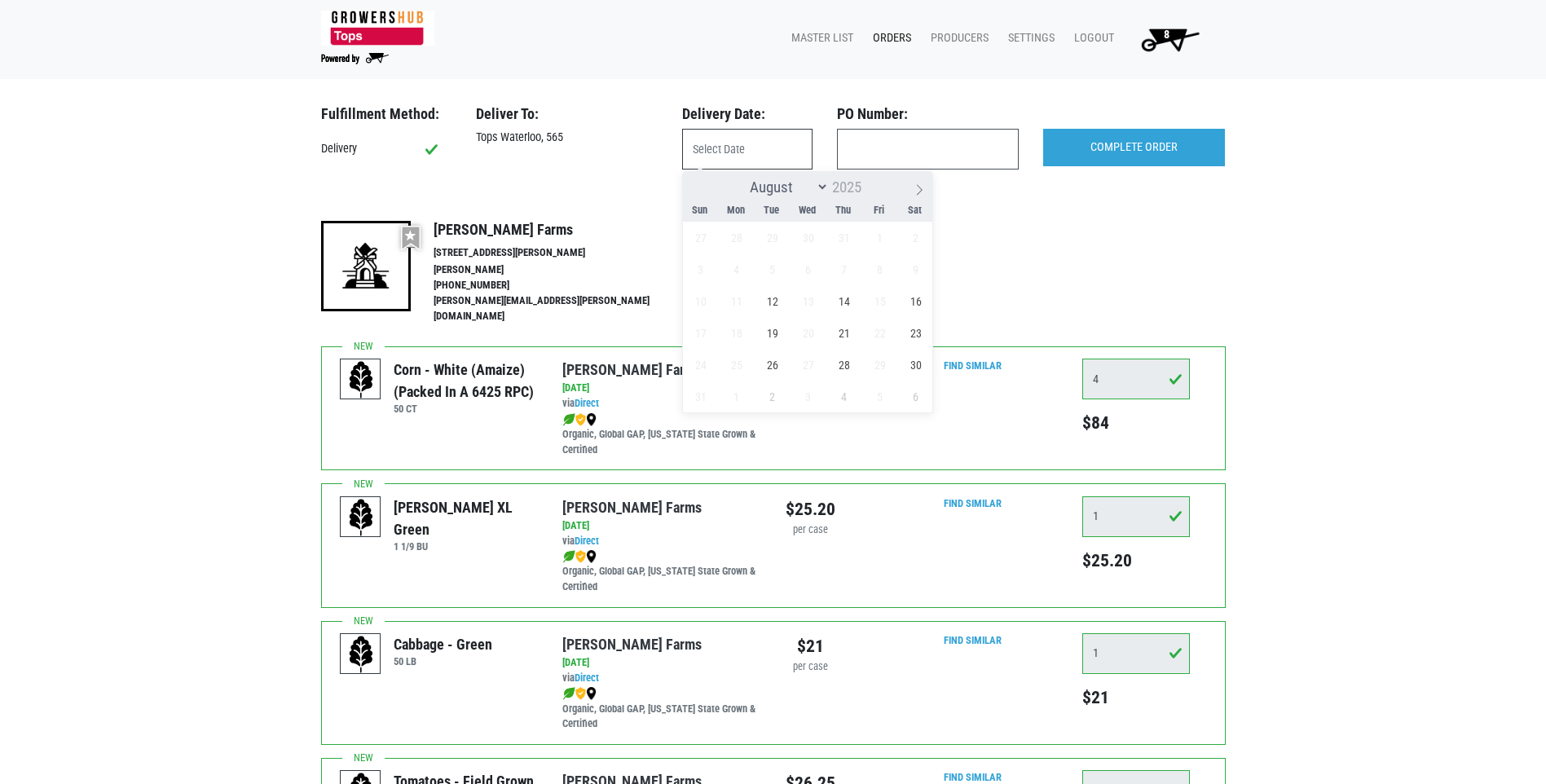
click at [711, 138] on input "text" at bounding box center [747, 149] width 131 height 40
click at [776, 305] on span "12" at bounding box center [772, 300] width 31 height 31
type input "2025-08-12"
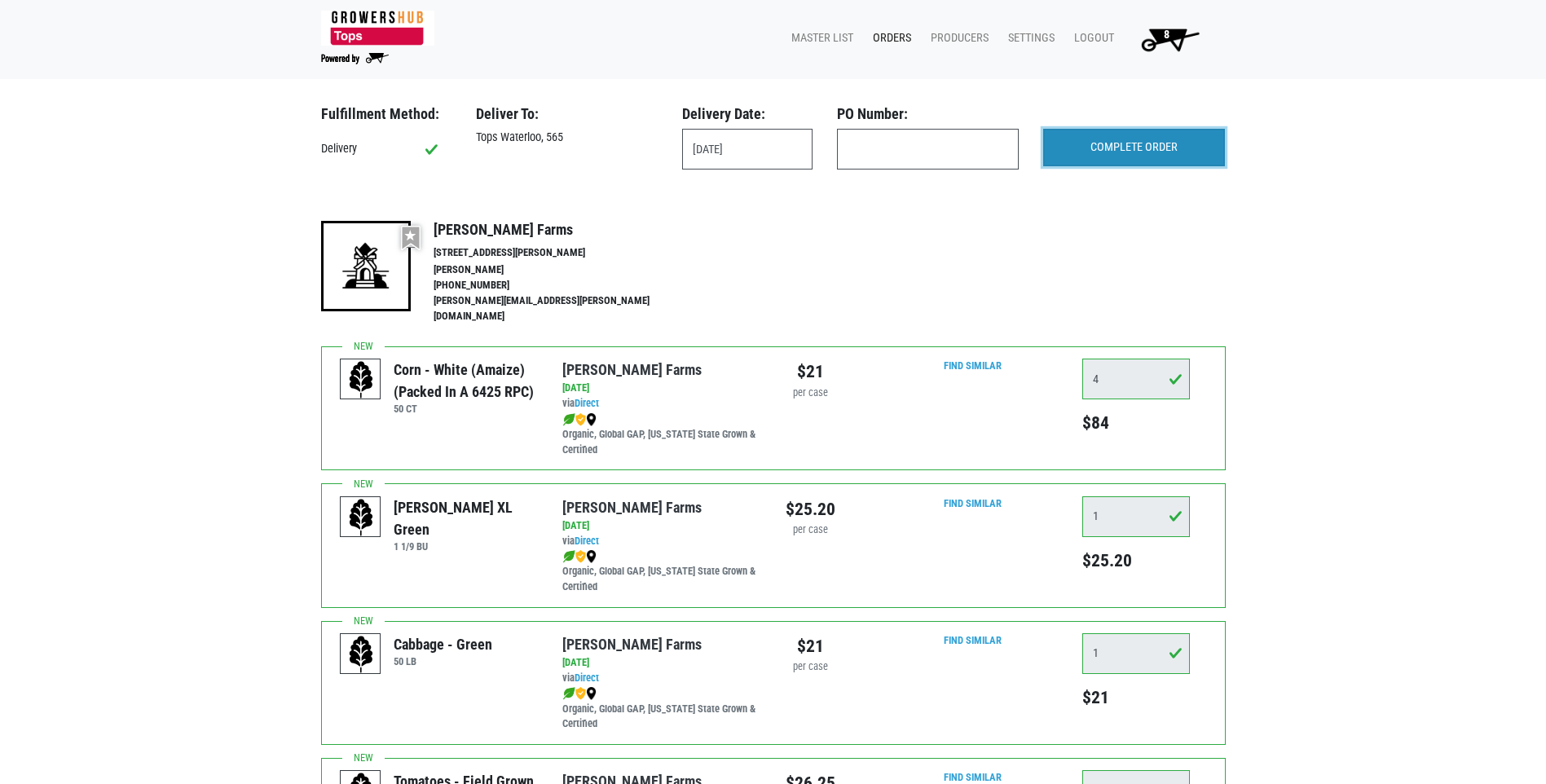
click at [1102, 142] on input "COMPLETE ORDER" at bounding box center [1134, 148] width 182 height 38
